Goal: Task Accomplishment & Management: Complete application form

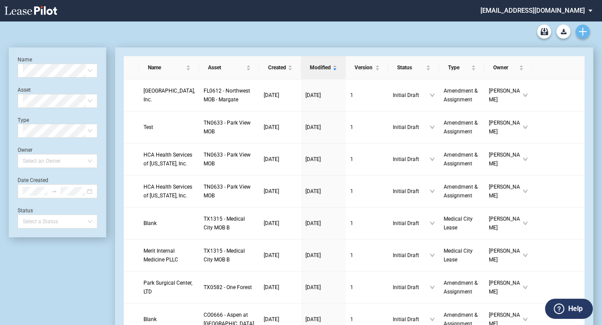
click at [581, 33] on icon "Create new document" at bounding box center [583, 32] width 8 height 8
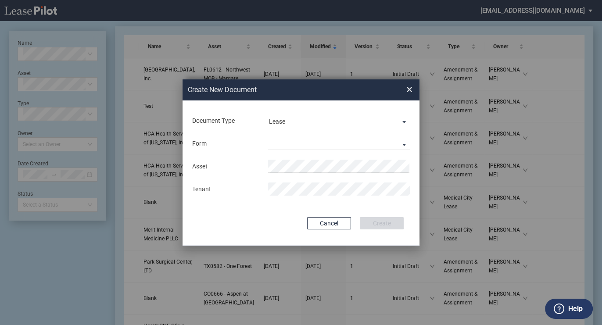
click at [266, 127] on md-input-container "Document Type Lease Lease Amendment" at bounding box center [300, 120] width 219 height 15
click at [285, 117] on md-select-value "Lease" at bounding box center [339, 120] width 142 height 13
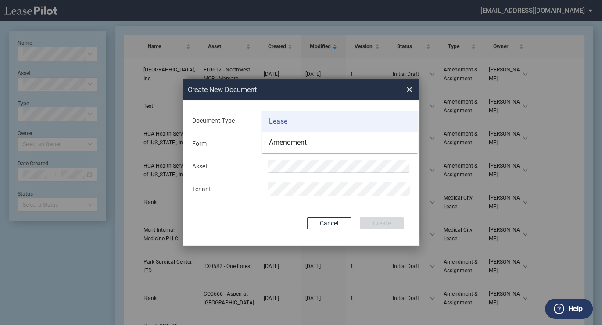
click at [285, 126] on div "Lease" at bounding box center [278, 122] width 18 height 10
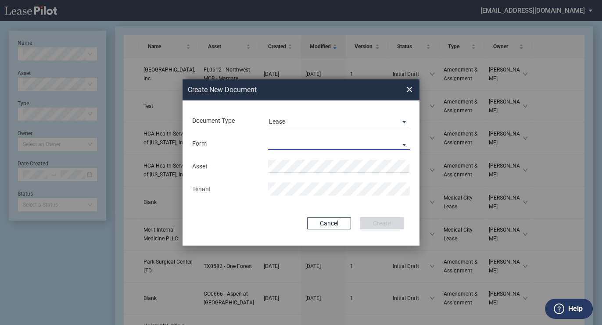
click at [277, 148] on md-select "Medical Office Lease Scottsdale Lease Louisville Lease 1370 Medical Place Lease…" at bounding box center [339, 143] width 142 height 13
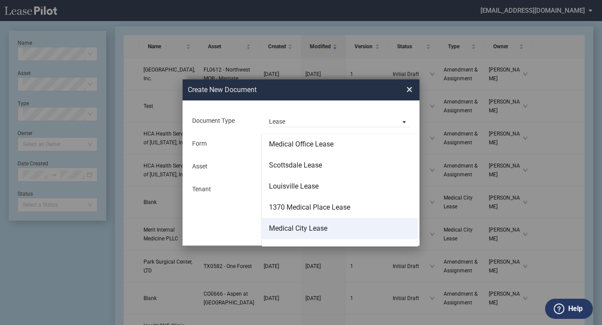
click at [308, 227] on div "Medical City Lease" at bounding box center [298, 229] width 58 height 10
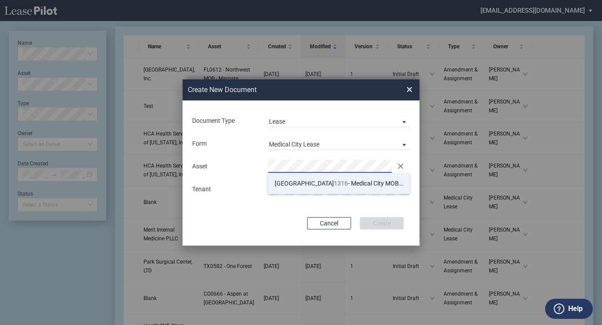
click at [303, 180] on span "TX 1316 - Medical City MOB C" at bounding box center [339, 183] width 129 height 7
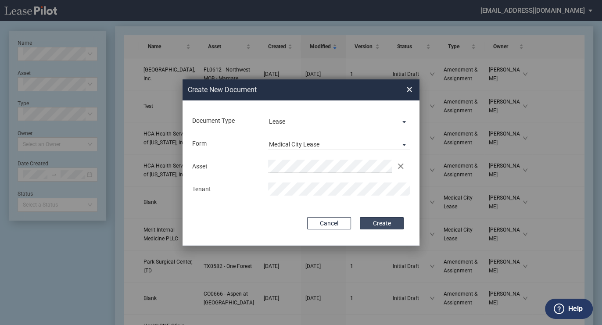
click at [388, 219] on button "Create" at bounding box center [382, 223] width 44 height 12
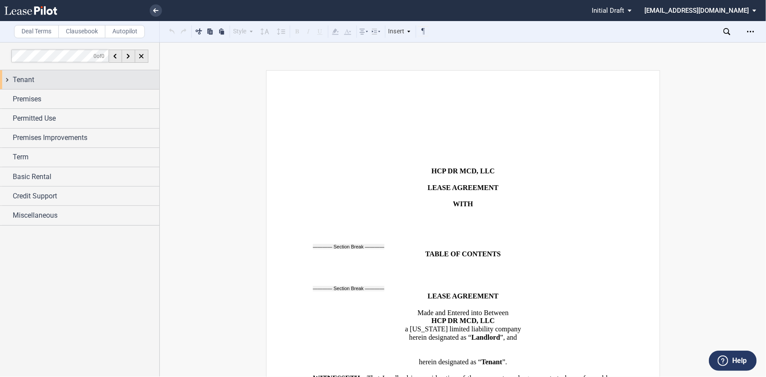
click at [51, 86] on div "Tenant" at bounding box center [79, 79] width 159 height 19
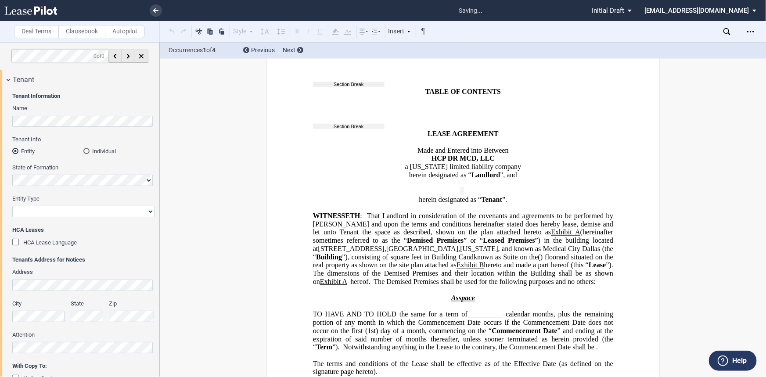
scroll to position [165, 0]
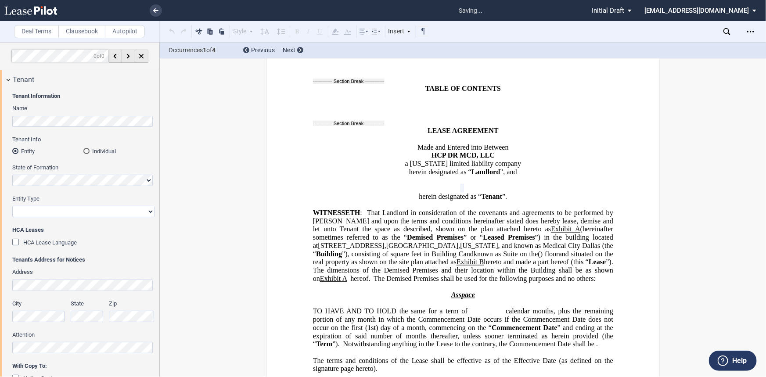
click at [65, 210] on select "Corporation Limited Liability Company General Partnership Limited Partnership O…" at bounding box center [83, 211] width 142 height 11
select select "Other"
click at [12, 206] on select "Corporation Limited Liability Company General Partnership Limited Partnership O…" at bounding box center [83, 211] width 142 height 11
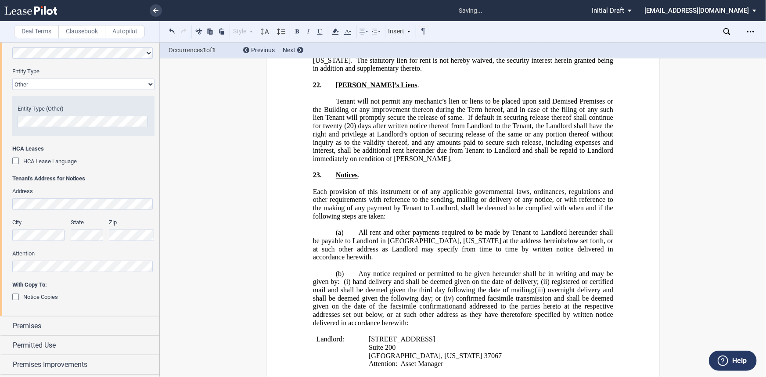
scroll to position [159, 0]
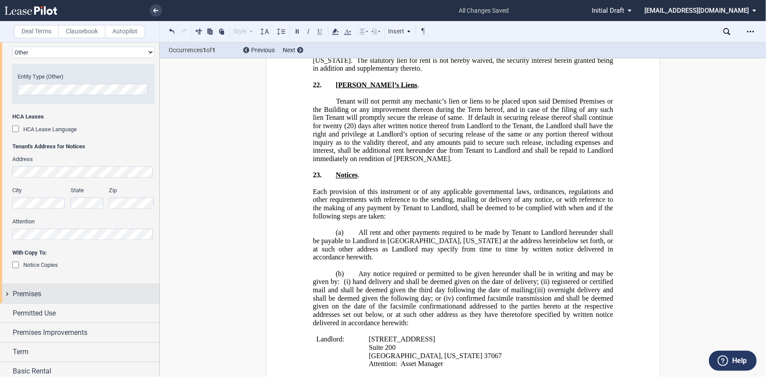
click at [78, 294] on div "Premises" at bounding box center [86, 294] width 147 height 11
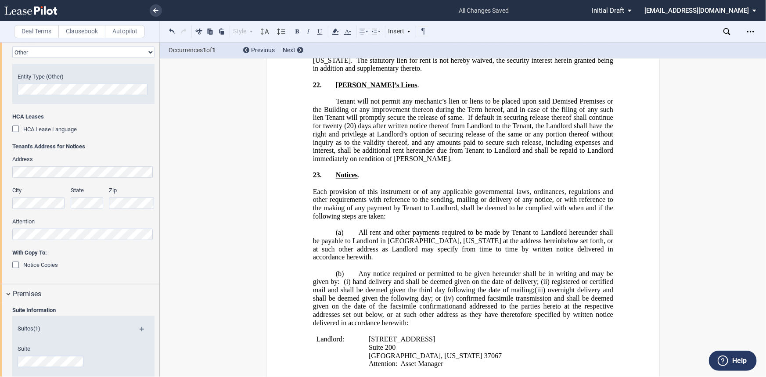
scroll to position [279, 0]
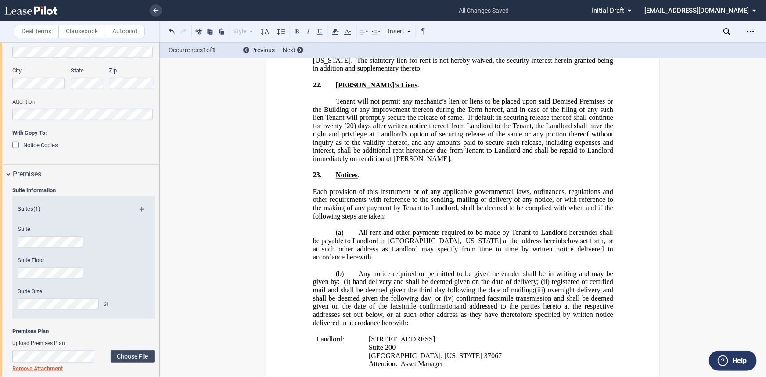
click at [35, 234] on div "Suite" at bounding box center [72, 236] width 108 height 22
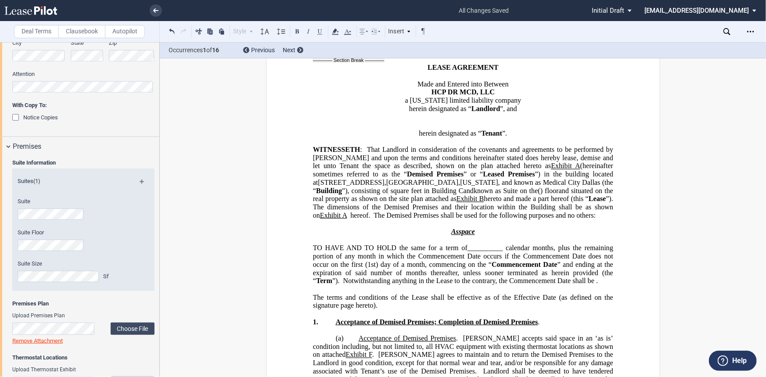
scroll to position [359, 0]
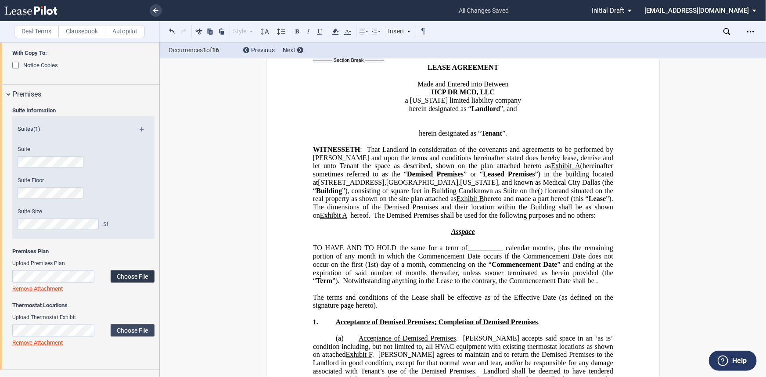
click at [138, 275] on label "Choose File" at bounding box center [133, 276] width 44 height 12
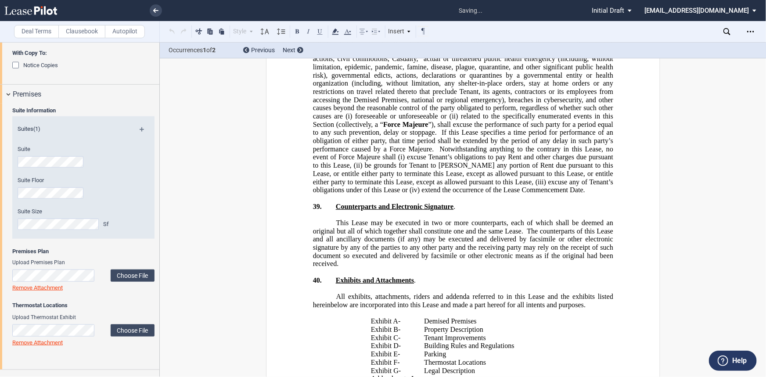
scroll to position [8721, 0]
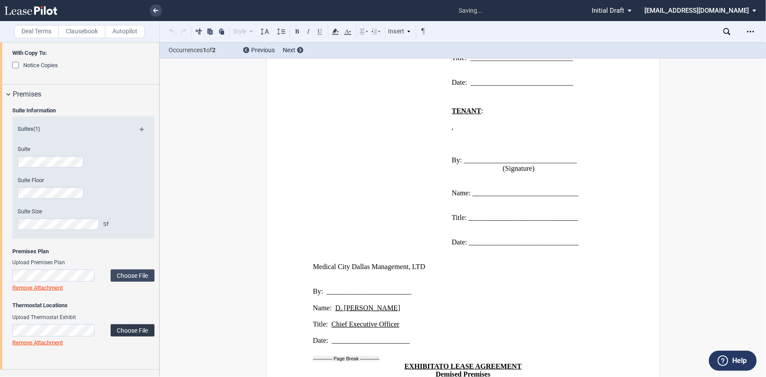
click at [136, 325] on label "Choose File" at bounding box center [133, 330] width 44 height 12
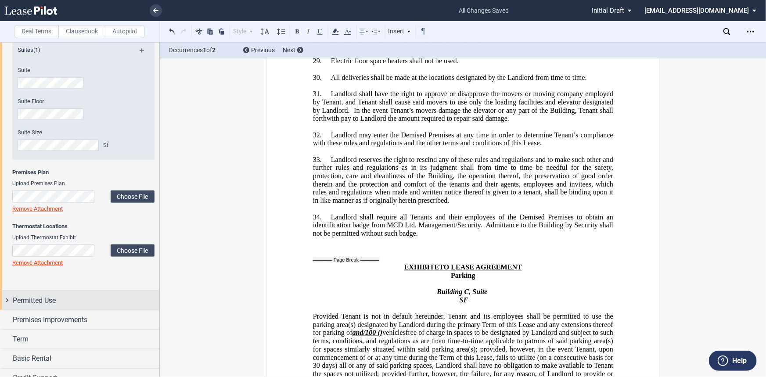
scroll to position [439, 0]
click at [84, 308] on div "Permitted Use" at bounding box center [79, 299] width 159 height 19
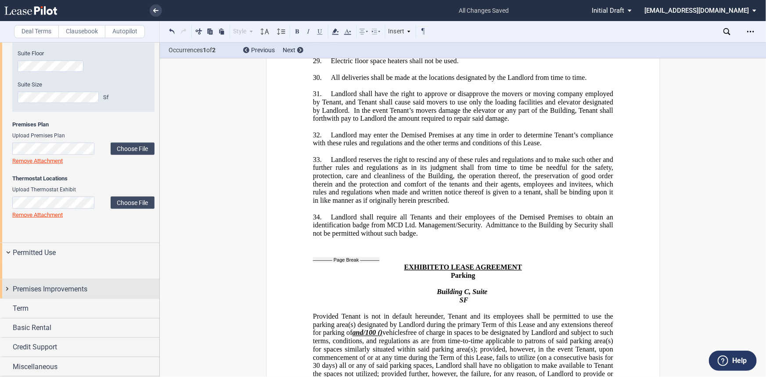
click at [105, 295] on div "Premises Improvements" at bounding box center [86, 289] width 147 height 11
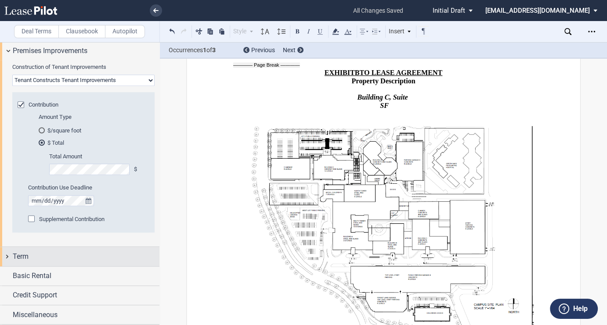
scroll to position [773, 0]
click at [60, 252] on div "Term" at bounding box center [86, 257] width 147 height 11
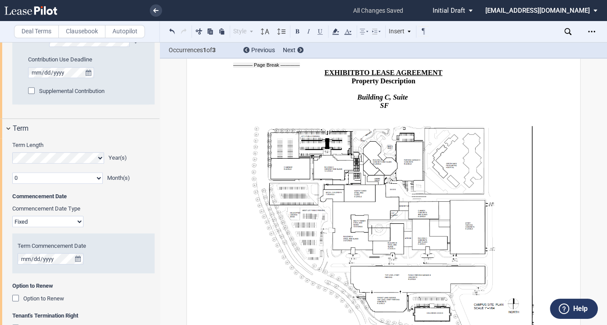
scroll to position [892, 0]
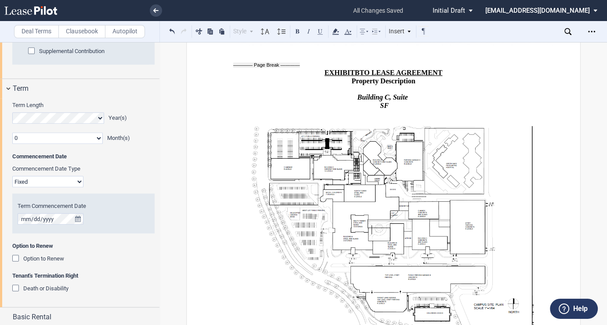
click at [31, 153] on div "Term Length Year(s) 0 1 2 3 4 5 6 7 8 9 10 11 Month(s) Extended Term Not Applic…" at bounding box center [83, 126] width 142 height 51
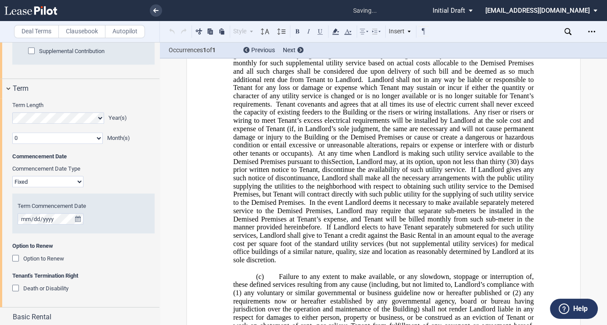
scroll to position [310, 0]
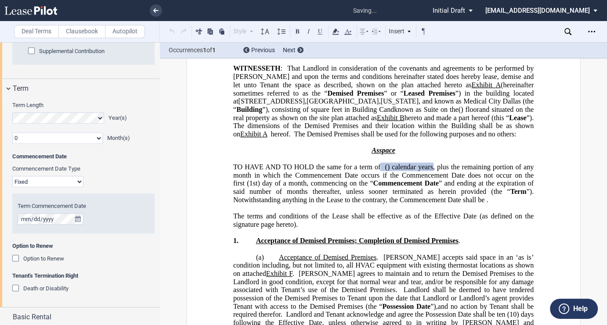
click at [50, 144] on select "0 1 2 3 4 5 6 7 8 9 10 11" at bounding box center [57, 138] width 90 height 11
select select "number:2"
click at [12, 144] on select "0 1 2 3 4 5 6 7 8 9 10 11" at bounding box center [57, 138] width 90 height 11
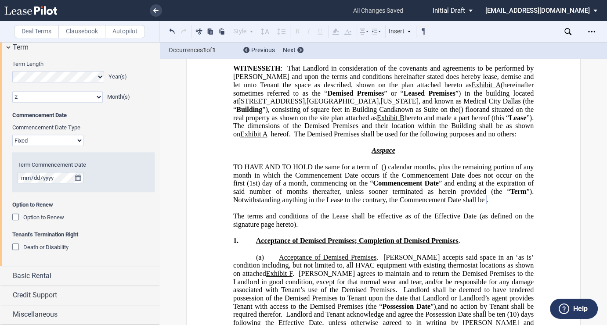
scroll to position [982, 0]
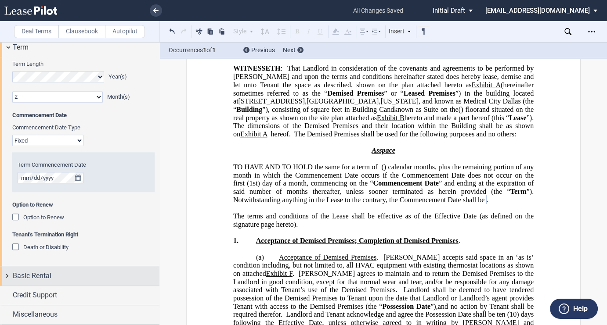
click at [40, 275] on span "Basic Rental" at bounding box center [32, 276] width 39 height 11
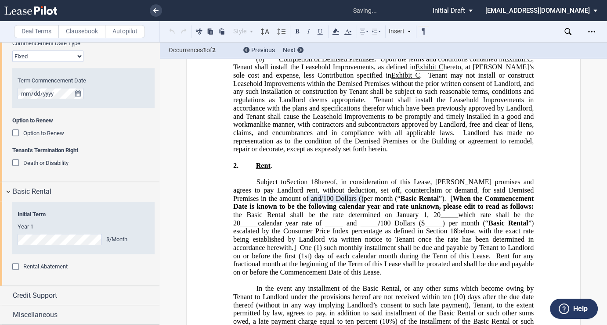
scroll to position [634, 0]
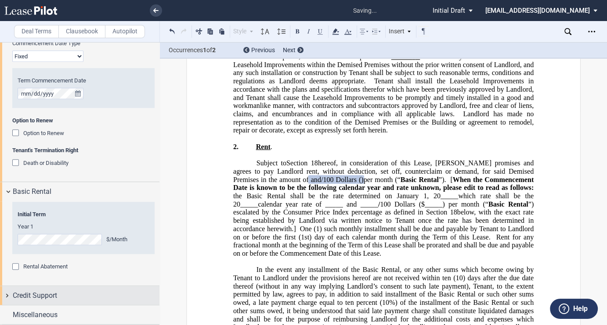
click at [26, 302] on div "Credit Support" at bounding box center [79, 295] width 159 height 19
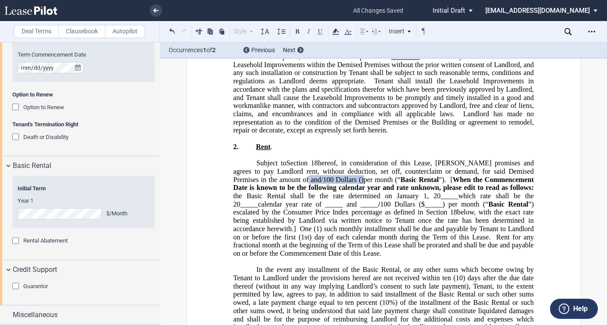
scroll to position [1093, 0]
click at [29, 105] on span "Option to Renew" at bounding box center [43, 107] width 41 height 7
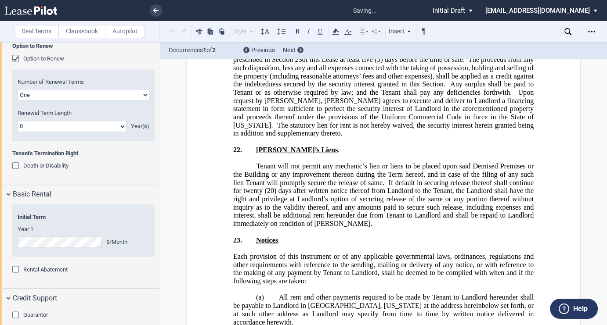
scroll to position [8089, 0]
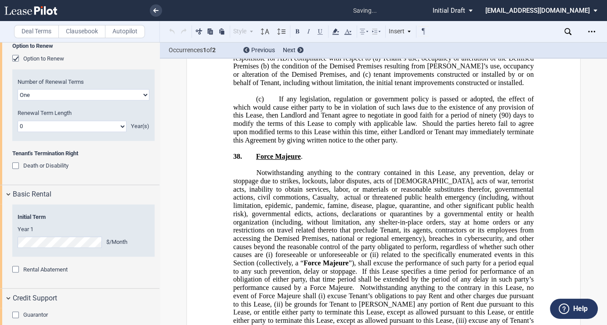
click at [79, 132] on select "0 1 2 3 4 5 6 7 8 9 10 11 12 13 14 15 16 17 18 19 20" at bounding box center [72, 126] width 109 height 11
select select "number:5"
click at [18, 132] on select "0 1 2 3 4 5 6 7 8 9 10 11 12 13 14 15 16 17 18 19 20" at bounding box center [72, 126] width 109 height 11
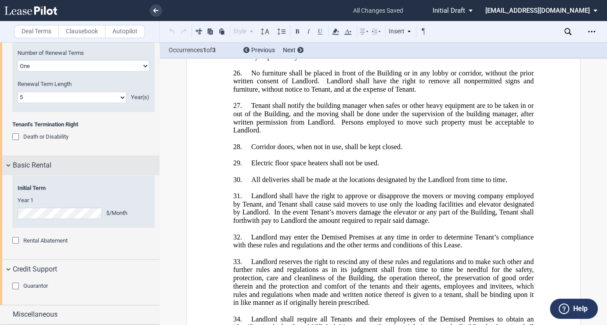
scroll to position [1170, 0]
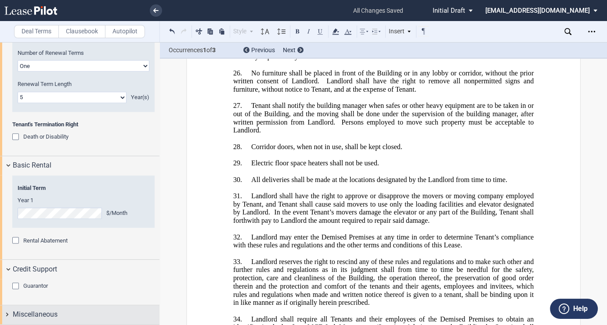
click at [28, 319] on span "Miscellaneous" at bounding box center [35, 314] width 45 height 11
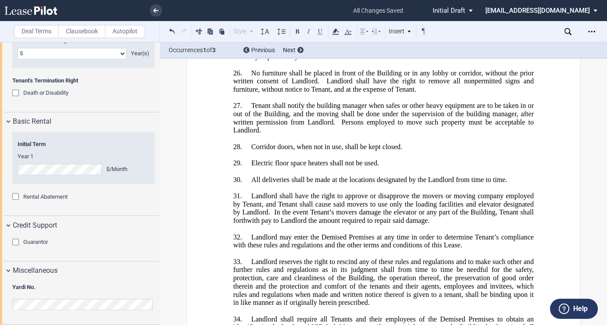
scroll to position [1214, 0]
click at [58, 295] on div "Yardi No." at bounding box center [83, 302] width 142 height 36
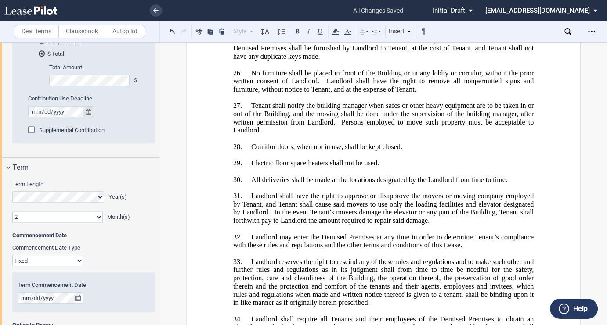
scroll to position [735, 0]
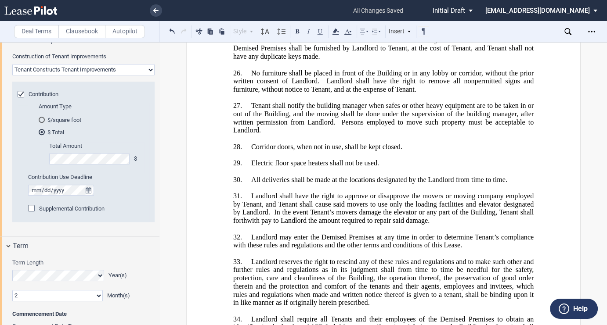
click at [61, 124] on md-radio-button "$/square foot" at bounding box center [91, 120] width 105 height 8
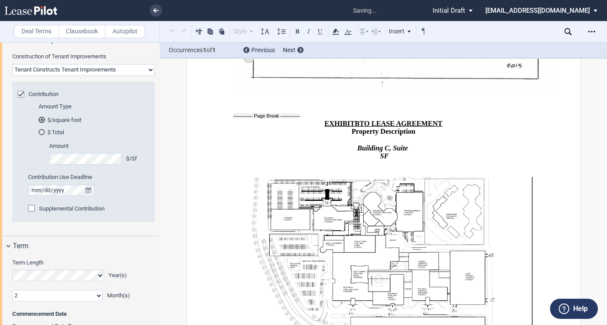
scroll to position [9460, 0]
click at [50, 136] on md-radio-button "$ Total" at bounding box center [91, 132] width 105 height 8
click at [57, 124] on md-radio-button "$/square foot" at bounding box center [91, 120] width 105 height 8
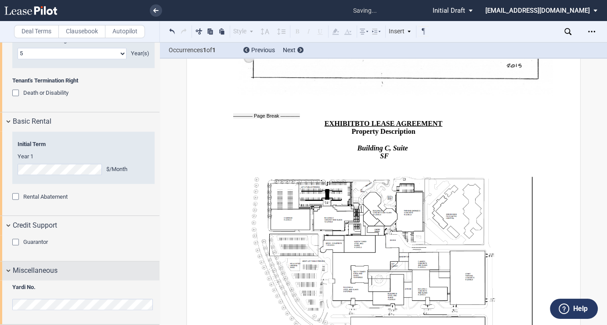
scroll to position [1214, 0]
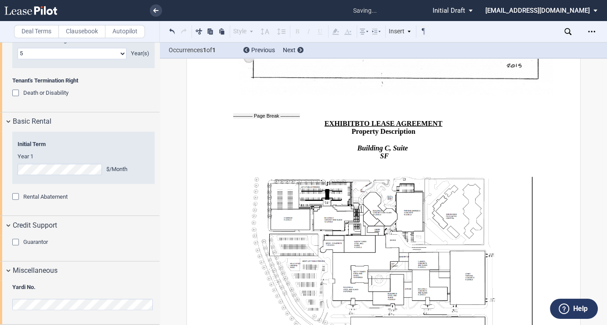
click at [46, 244] on span "Guarantor" at bounding box center [35, 242] width 25 height 7
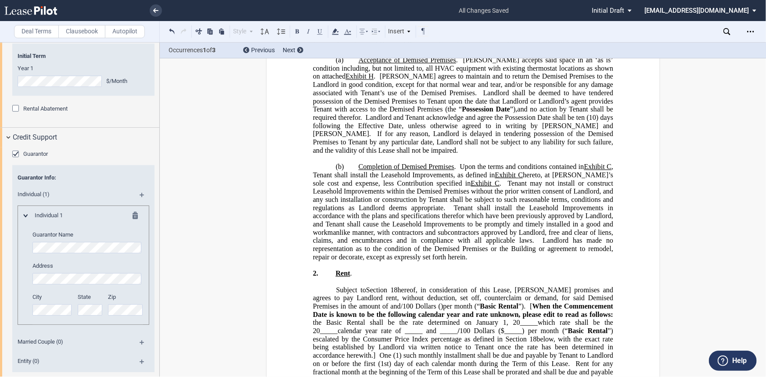
scroll to position [598, 0]
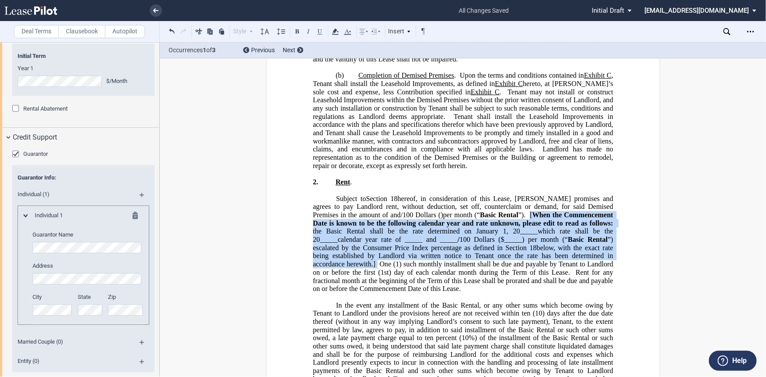
drag, startPoint x: 584, startPoint y: 196, endPoint x: 379, endPoint y: 237, distance: 208.8
click at [376, 240] on p "Subject to Section ﻿ 18 ﻿ Paragraph ﻿ ﻿ hereof, in consideration of this Lease,…" at bounding box center [463, 244] width 300 height 98
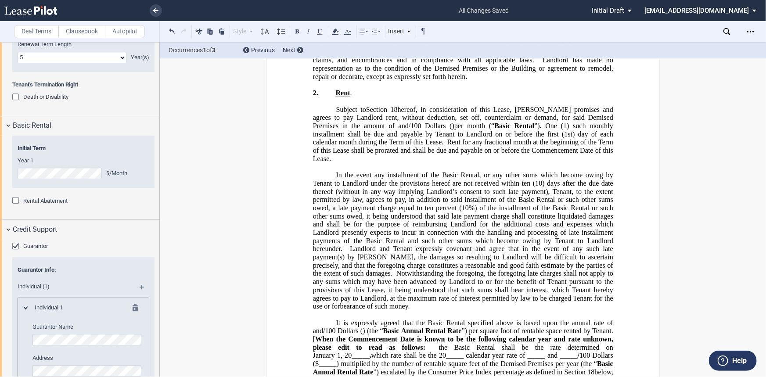
scroll to position [718, 0]
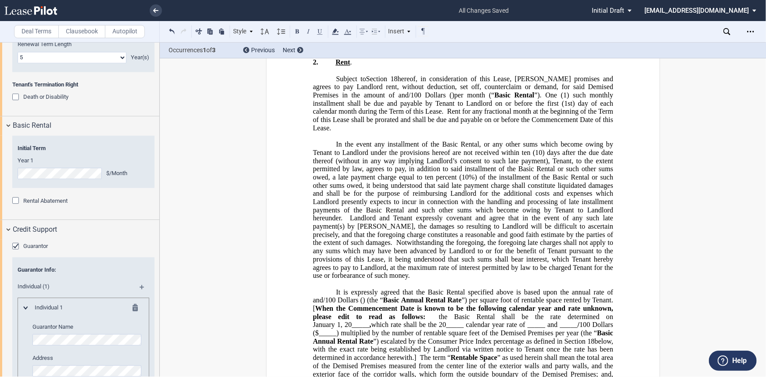
drag, startPoint x: 415, startPoint y: 324, endPoint x: 337, endPoint y: 280, distance: 89.2
click at [337, 288] on p "It is expressly agreed that the Basic Rental specified above is based upon the …" at bounding box center [463, 341] width 300 height 107
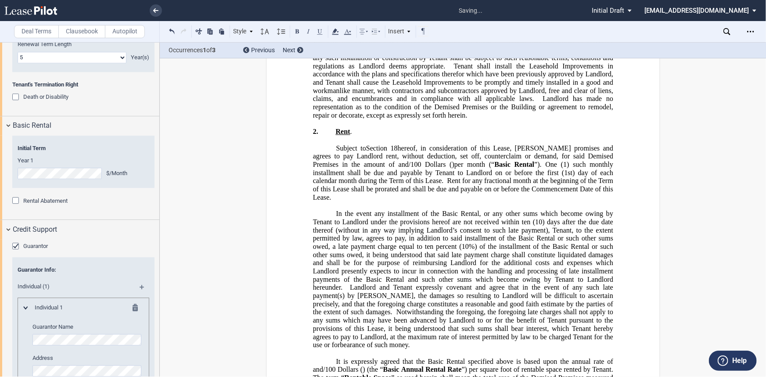
scroll to position [638, 0]
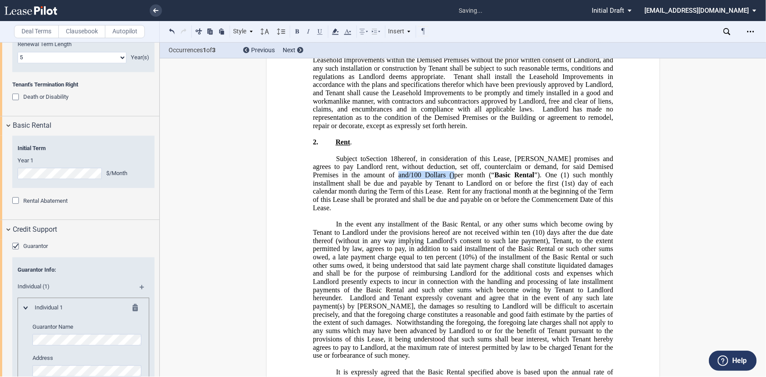
click at [395, 171] on span "﻿ ﻿ and ﻿ ﻿ /100 Dollars ( ﻿ ﻿ )" at bounding box center [425, 175] width 60 height 8
click at [462, 171] on span "per month (“" at bounding box center [474, 175] width 40 height 8
click at [344, 155] on p "Subject to Section ﻿ 18 ﻿ Paragraph ﻿ ﻿ hereof, in consideration of this Lease,…" at bounding box center [463, 184] width 300 height 58
drag, startPoint x: 354, startPoint y: 155, endPoint x: 426, endPoint y: 136, distance: 75.0
click at [426, 155] on span "hereof, in consideration of this Lease, [PERSON_NAME] promises and agrees to pa…" at bounding box center [464, 167] width 302 height 24
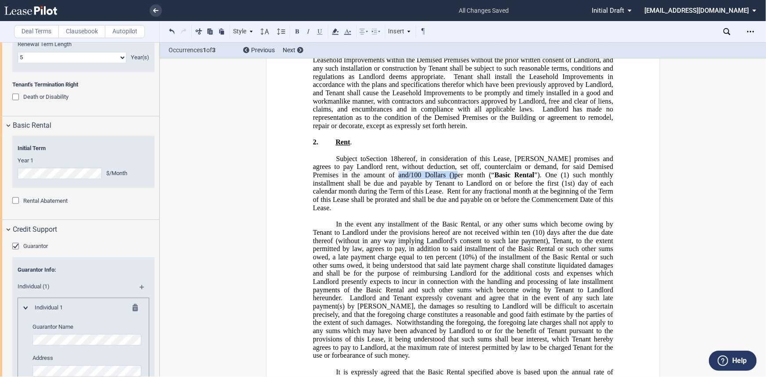
click at [344, 155] on p "Subject to Section ﻿ 18 ﻿ Paragraph ﻿ ﻿ hereof, in consideration of this Lease,…" at bounding box center [463, 184] width 300 height 58
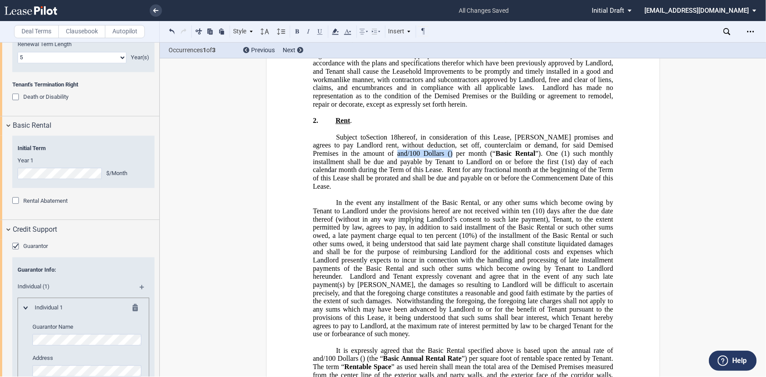
scroll to position [678, 0]
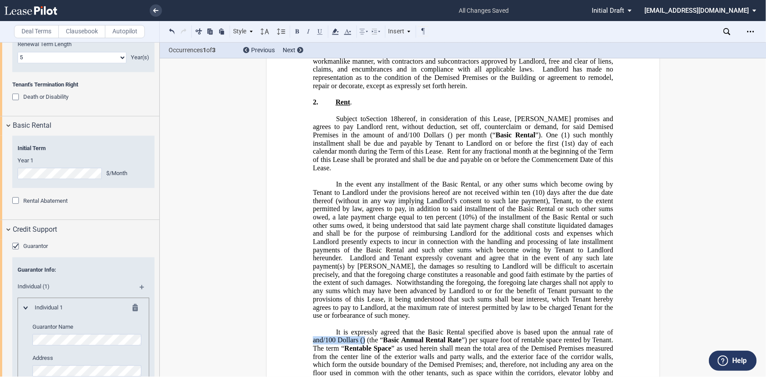
click at [597, 325] on p "It is expressly agreed that the Basic Rental specified above is based upon the …" at bounding box center [463, 357] width 300 height 58
click at [593, 325] on span "Forty-Four" at bounding box center [463, 336] width 300 height 16
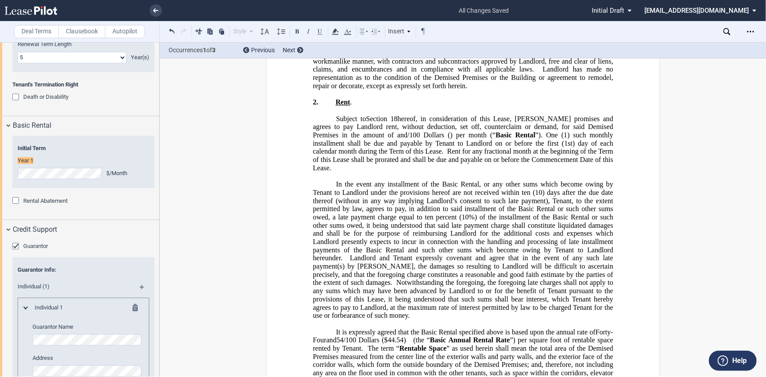
drag, startPoint x: 399, startPoint y: 113, endPoint x: 428, endPoint y: 113, distance: 28.5
click at [407, 131] on span "/100 Dollars (" at bounding box center [428, 135] width 43 height 8
click at [452, 131] on span ")" at bounding box center [451, 135] width 2 height 8
click at [407, 131] on span "/100 Dollars ($3,366.48" at bounding box center [442, 135] width 71 height 8
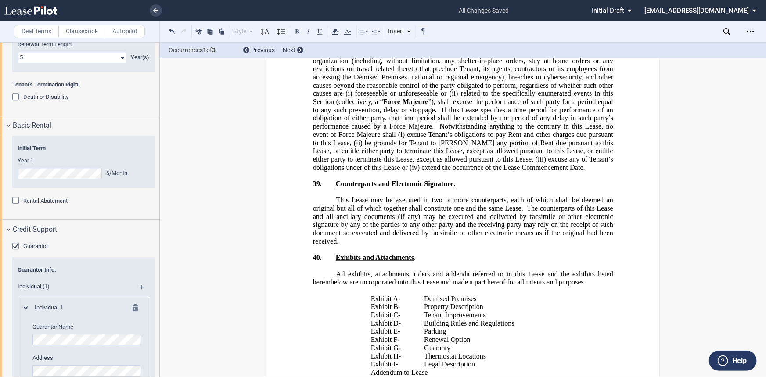
scroll to position [8140, 0]
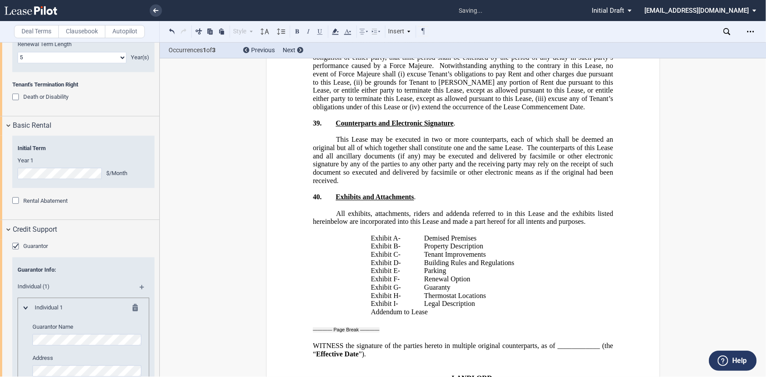
drag, startPoint x: 468, startPoint y: 253, endPoint x: 488, endPoint y: 239, distance: 23.9
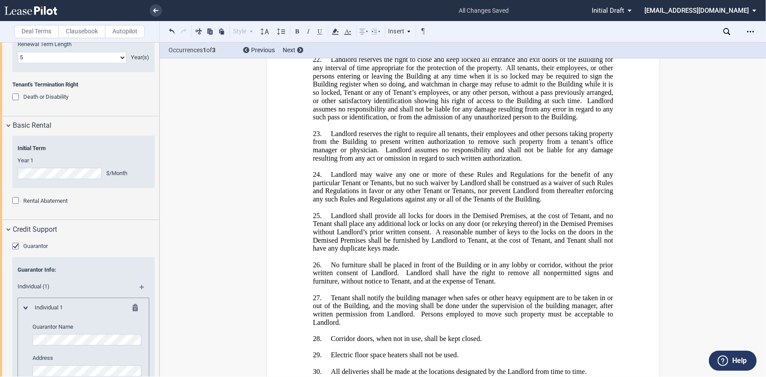
scroll to position [12131, 0]
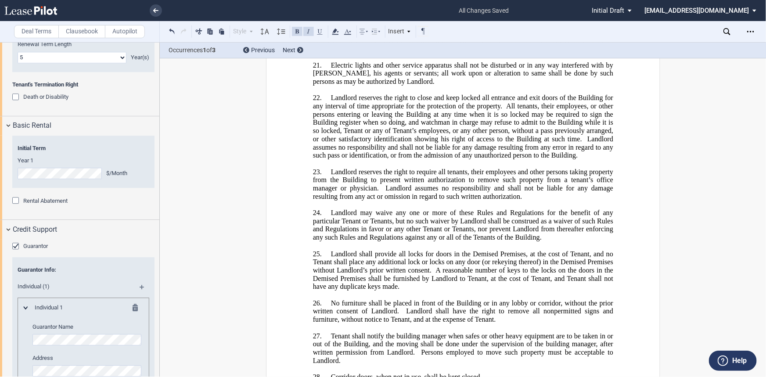
click at [168, 31] on button at bounding box center [172, 31] width 11 height 11
click at [170, 34] on button at bounding box center [172, 31] width 11 height 11
click at [170, 31] on button at bounding box center [172, 31] width 11 height 11
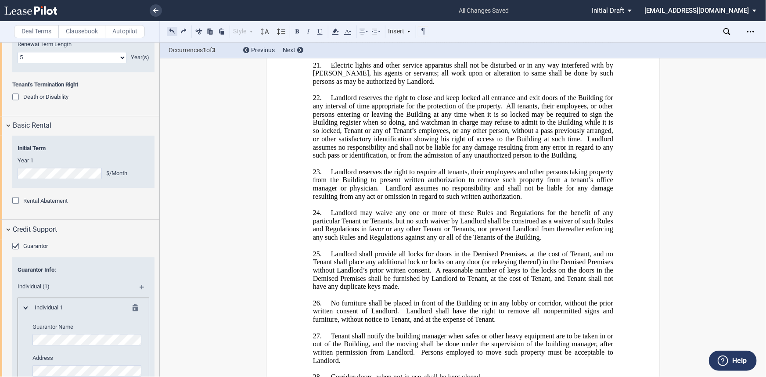
click at [170, 31] on button at bounding box center [172, 31] width 11 height 11
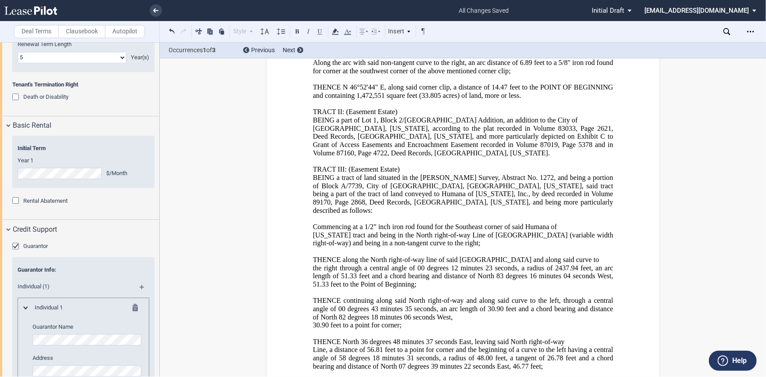
scroll to position [15688, 0]
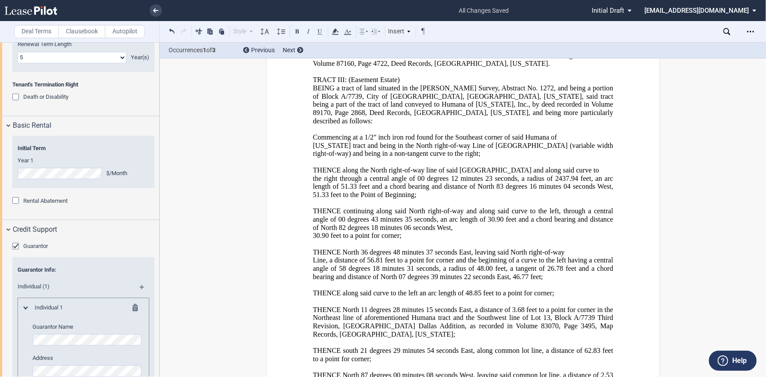
drag, startPoint x: 399, startPoint y: 340, endPoint x: 406, endPoint y: 268, distance: 72.3
drag, startPoint x: 399, startPoint y: 254, endPoint x: 467, endPoint y: 341, distance: 109.5
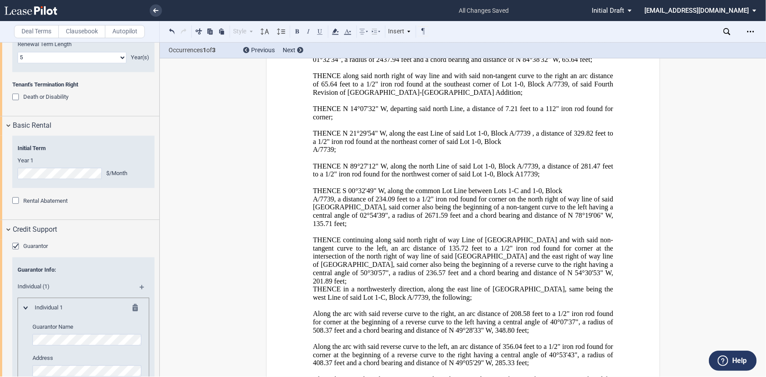
scroll to position [15089, 0]
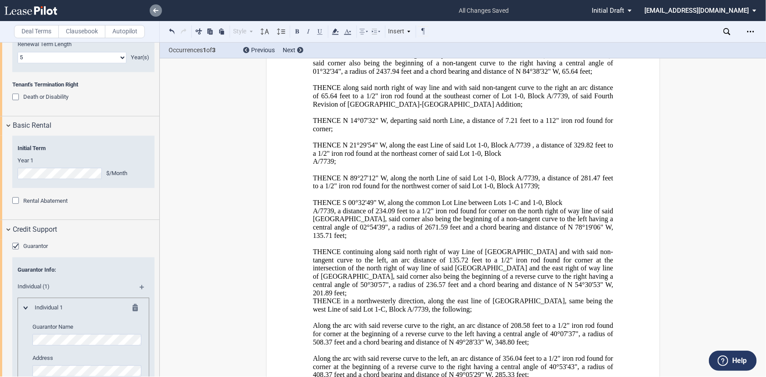
click at [153, 4] on link at bounding box center [156, 10] width 12 height 12
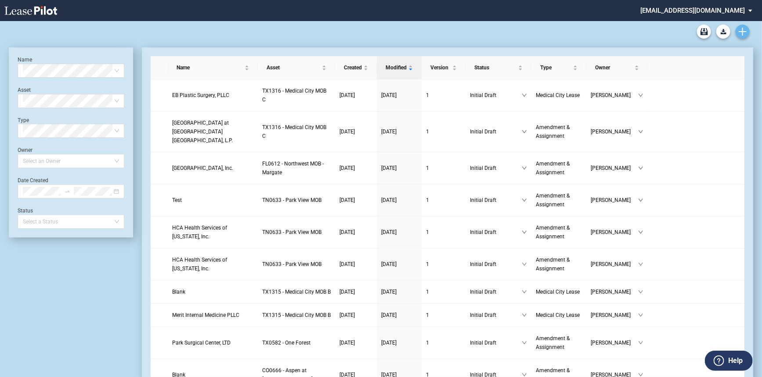
click at [745, 30] on icon "Create new document" at bounding box center [742, 32] width 8 height 8
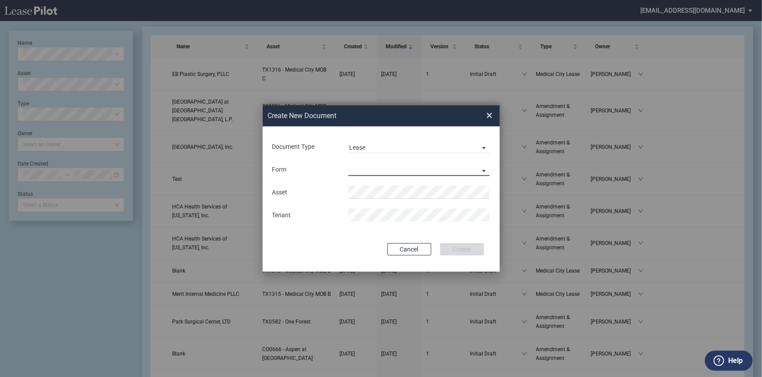
click at [368, 169] on md-select "Medical Office Lease Scottsdale Lease Louisville Lease 1370 Medical Place Lease…" at bounding box center [419, 169] width 142 height 13
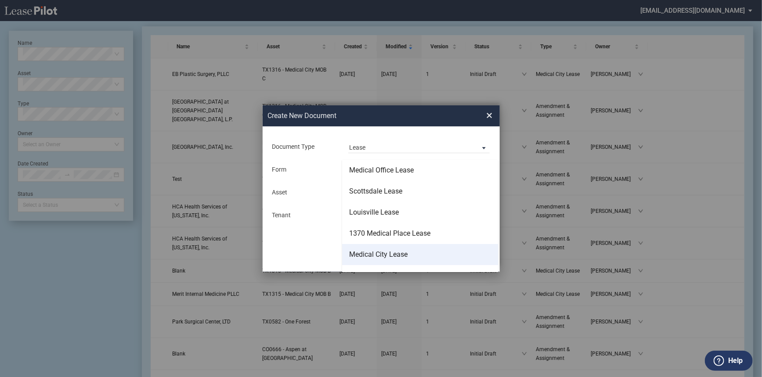
click at [396, 248] on md-option "Medical City Lease" at bounding box center [420, 254] width 156 height 21
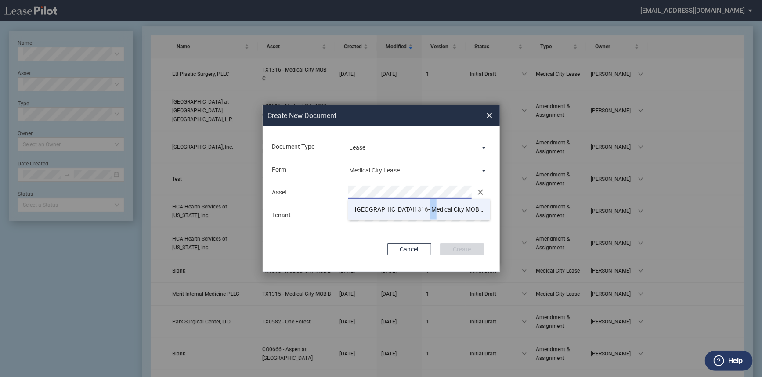
click at [381, 209] on span "TX 1316 - Medical City MOB C" at bounding box center [419, 209] width 129 height 7
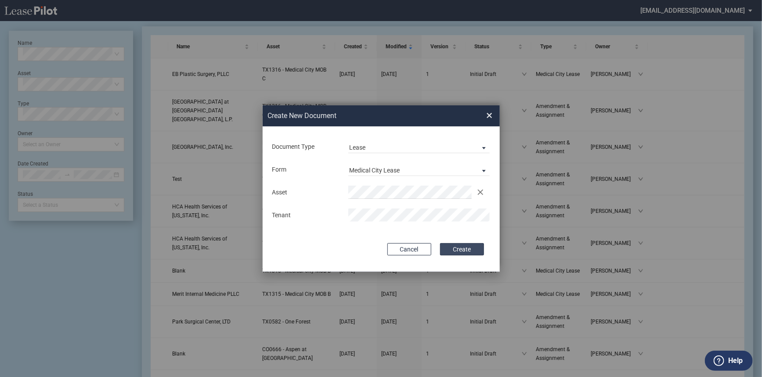
click at [453, 252] on button "Create" at bounding box center [462, 249] width 44 height 12
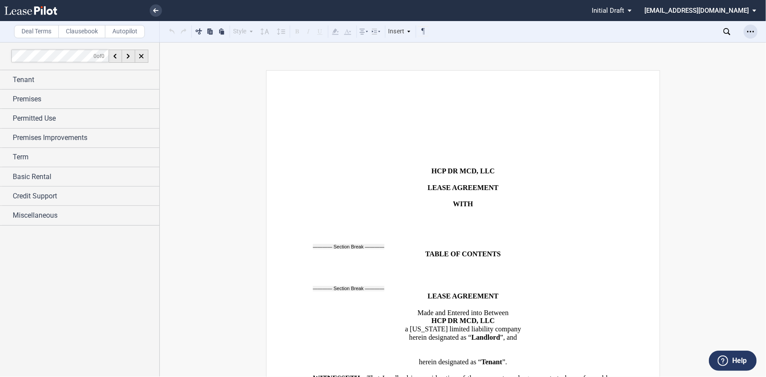
click at [752, 28] on icon "Open Lease options menu" at bounding box center [750, 31] width 7 height 7
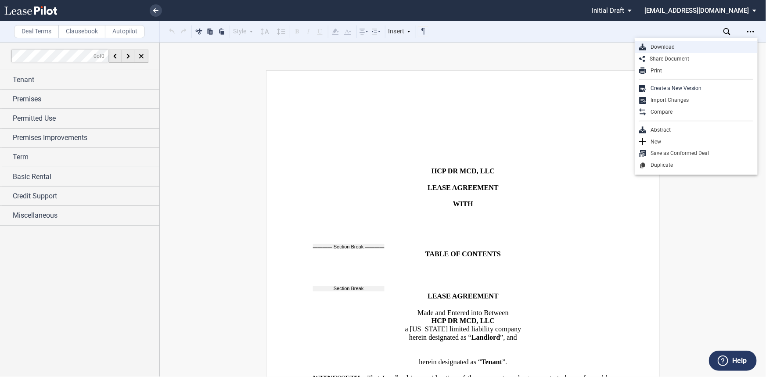
click at [665, 49] on div "Download" at bounding box center [699, 46] width 107 height 7
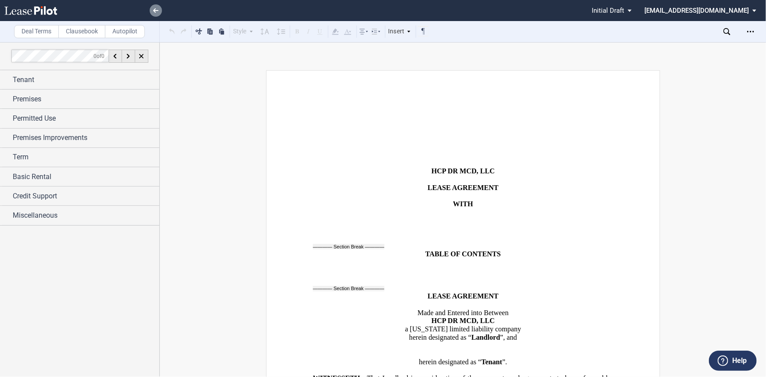
click at [156, 12] on icon at bounding box center [155, 10] width 5 height 4
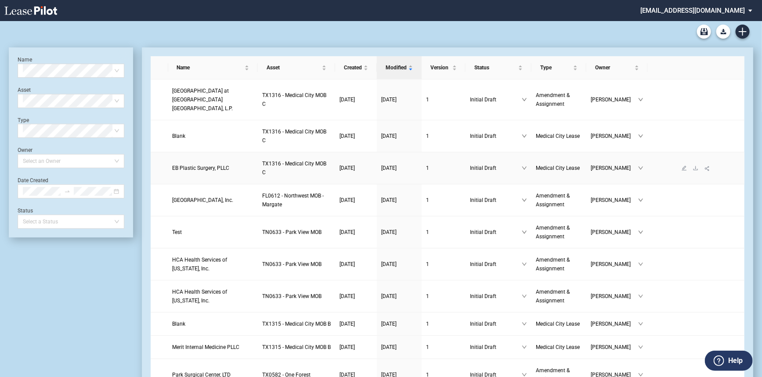
click at [196, 164] on link "EB Plastic Surgery, PLLC" at bounding box center [213, 168] width 81 height 9
click at [194, 164] on link "EB Plastic Surgery, PLLC" at bounding box center [213, 168] width 81 height 9
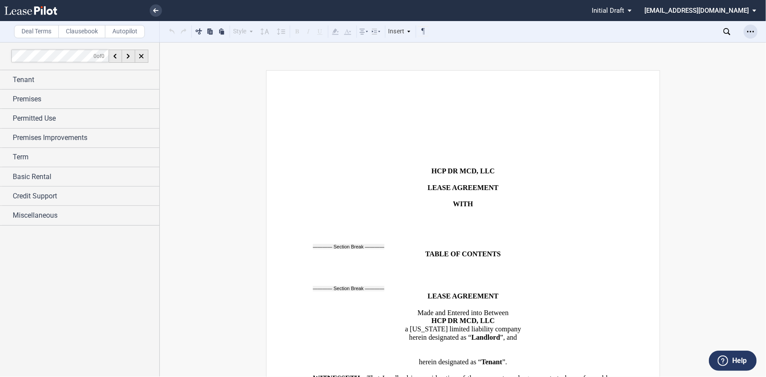
click at [755, 28] on div "Open Lease options menu" at bounding box center [751, 32] width 14 height 14
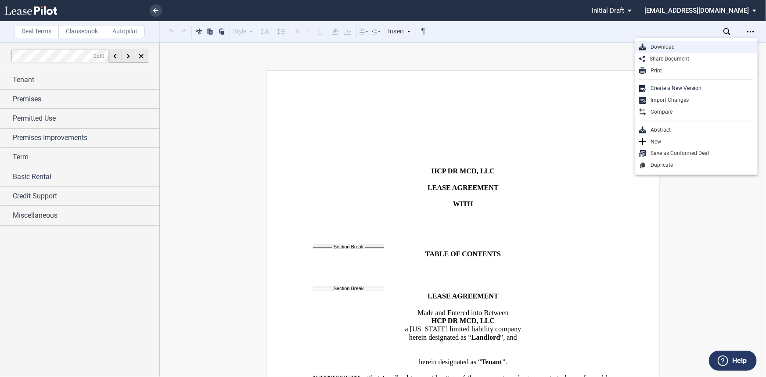
click at [718, 48] on div "Download" at bounding box center [699, 46] width 107 height 7
